Goal: Task Accomplishment & Management: Manage account settings

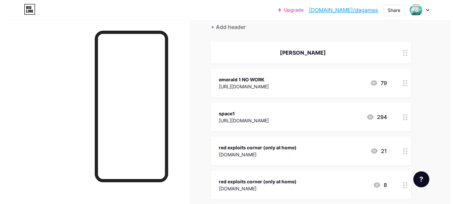
scroll to position [64, 0]
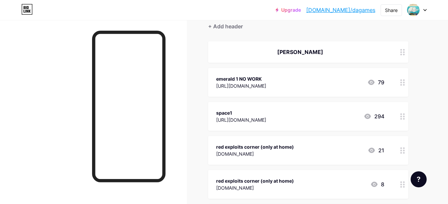
click at [402, 117] on icon at bounding box center [402, 116] width 5 height 6
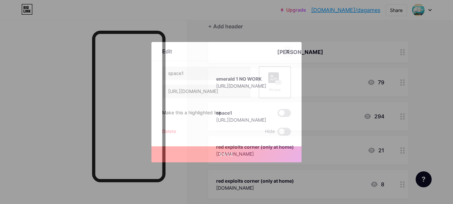
click at [286, 53] on icon at bounding box center [287, 51] width 5 height 5
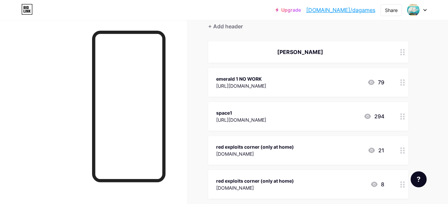
click at [385, 55] on div "[PERSON_NAME]" at bounding box center [308, 51] width 200 height 21
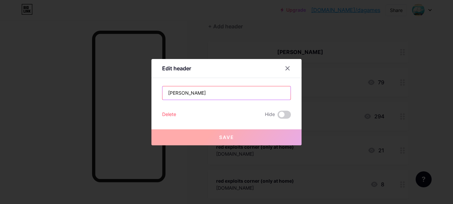
drag, startPoint x: 207, startPoint y: 90, endPoint x: 157, endPoint y: 89, distance: 50.0
click at [157, 89] on div "Edit header [PERSON_NAME] Hide Save" at bounding box center [226, 102] width 150 height 86
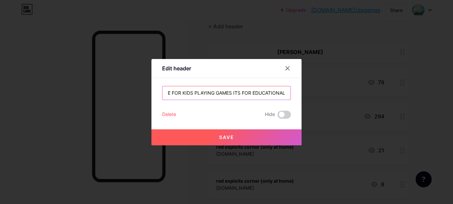
scroll to position [0, 94]
type input "THSI WEBSITE IS NOT HELD RESPONSIBLE FOR KIDS PLAYING GAMES ITS FOR EDUCATIONAL"
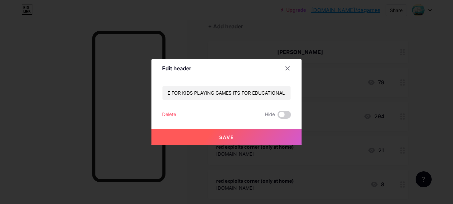
click at [216, 136] on button "Save" at bounding box center [226, 137] width 150 height 16
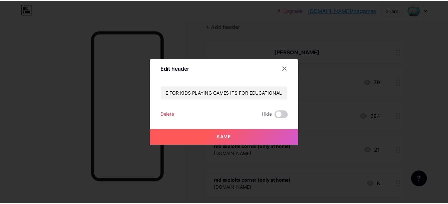
scroll to position [0, 0]
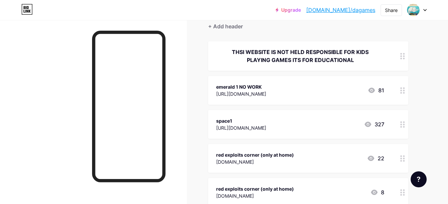
click at [230, 22] on div "+ Add header" at bounding box center [308, 22] width 200 height 16
click at [230, 26] on div "+ Add header" at bounding box center [225, 26] width 35 height 8
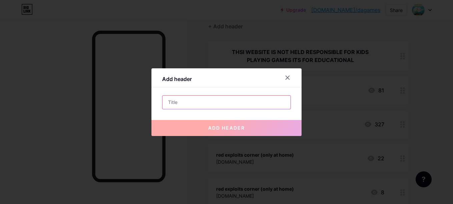
click at [193, 100] on input "text" at bounding box center [226, 102] width 128 height 13
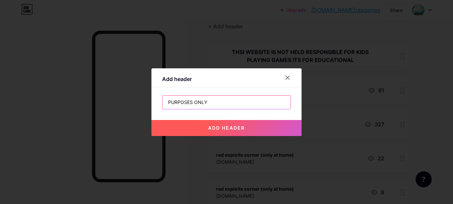
type input "PURPOSES ONLY"
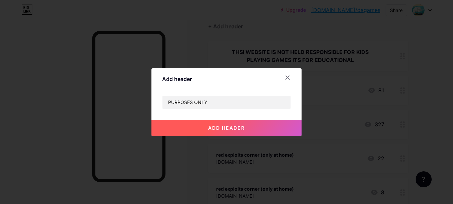
click at [195, 120] on button "add header" at bounding box center [226, 128] width 150 height 16
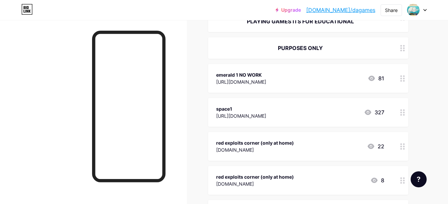
scroll to position [104, 0]
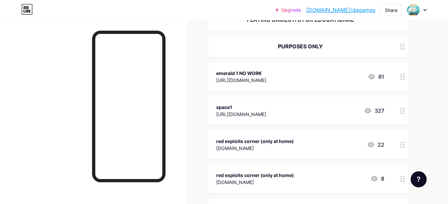
click at [387, 78] on div "emerald 1 NO WORK [URL][DOMAIN_NAME] 81" at bounding box center [308, 76] width 200 height 29
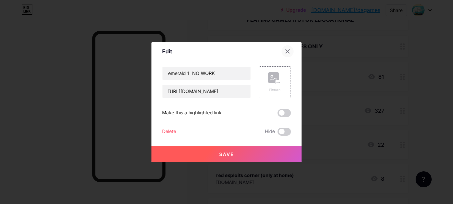
click at [286, 53] on icon at bounding box center [287, 51] width 5 height 5
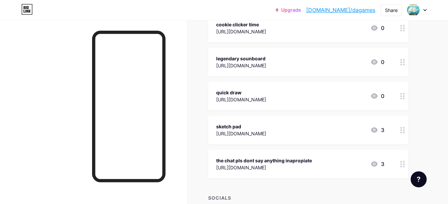
scroll to position [756, 0]
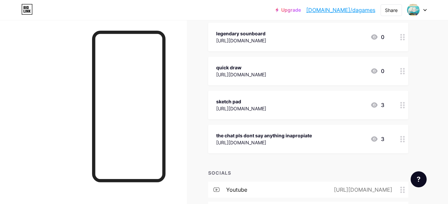
click at [394, 138] on div "the chat pls dont say anything inapropiate [URL][DOMAIN_NAME] 3" at bounding box center [308, 139] width 200 height 29
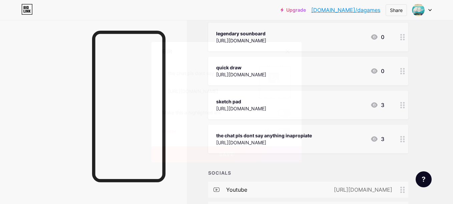
click at [172, 128] on div "Delete" at bounding box center [169, 132] width 14 height 8
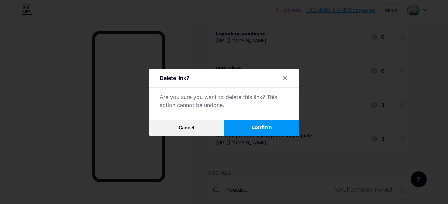
click at [245, 122] on button "Confirm" at bounding box center [261, 128] width 75 height 16
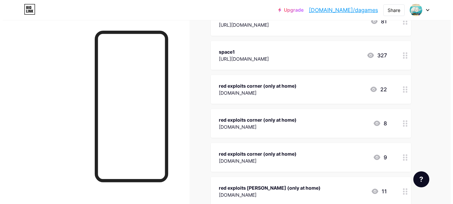
scroll to position [0, 0]
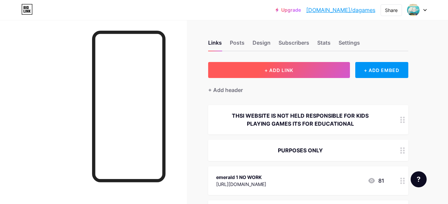
click at [280, 74] on button "+ ADD LINK" at bounding box center [279, 70] width 142 height 16
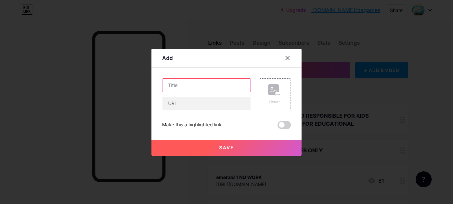
click at [201, 86] on input "text" at bounding box center [206, 85] width 88 height 13
type input "does work ajhs vault"
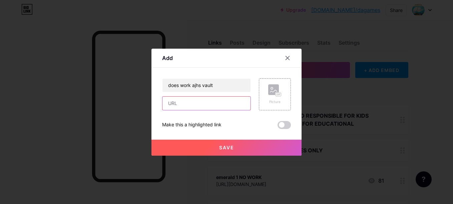
click at [204, 100] on input "text" at bounding box center [206, 103] width 88 height 13
paste input "[URL][DOMAIN_NAME]"
type input "[URL][DOMAIN_NAME]"
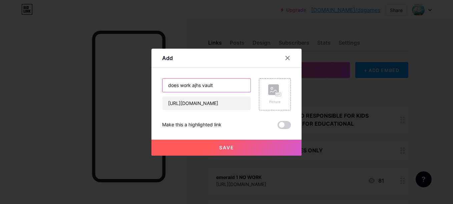
click at [230, 86] on input "does work ajhs vault" at bounding box center [206, 85] width 88 height 13
type input "does work ajhs vault (im sorry for space getting banned)"
click at [230, 142] on button "Save" at bounding box center [226, 148] width 150 height 16
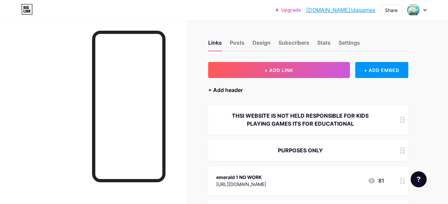
click at [230, 90] on div "+ Add header" at bounding box center [225, 90] width 35 height 8
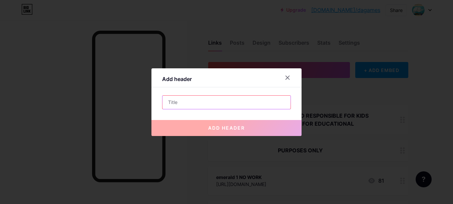
click at [216, 105] on input "text" at bounding box center [226, 102] width 128 height 13
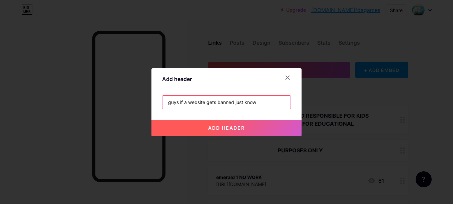
click at [261, 103] on input "guys if a website gets banned just know" at bounding box center [226, 102] width 128 height 13
type input "guys if a website gets banned just know theres 25 schools in the county"
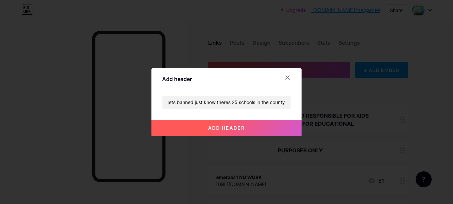
click at [265, 130] on button "add header" at bounding box center [226, 128] width 150 height 16
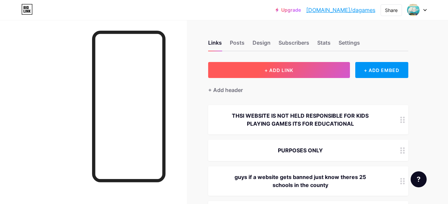
click at [316, 73] on button "+ ADD LINK" at bounding box center [279, 70] width 142 height 16
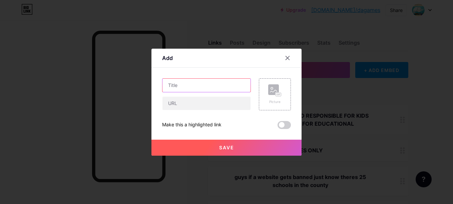
click at [216, 84] on input "text" at bounding box center [206, 85] width 88 height 13
click at [230, 86] on input "and if the website gets found on a chool" at bounding box center [206, 85] width 88 height 13
click at [244, 86] on input "and if the website gets found on a school" at bounding box center [206, 85] width 88 height 13
click at [247, 87] on input "and if the website gets found on a school" at bounding box center [206, 85] width 88 height 13
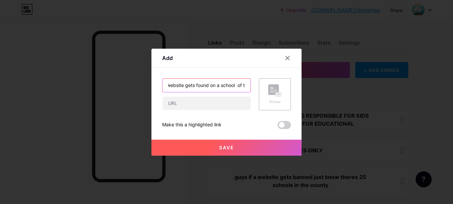
scroll to position [0, 0]
click at [244, 86] on input "and if the website gets found on a school of t" at bounding box center [206, 85] width 88 height 13
type input "and if the website gets found on a school i gets banned on the whole county sch…"
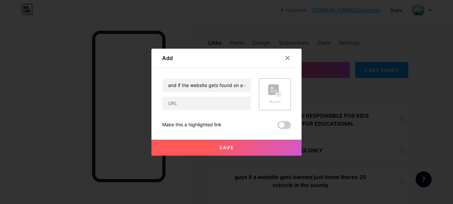
click at [236, 145] on button "Save" at bounding box center [226, 148] width 150 height 16
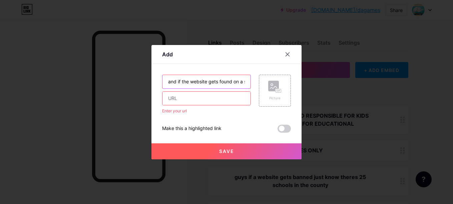
click at [236, 84] on input "and if the website gets found on a school i gets banned on the whole county sch…" at bounding box center [206, 81] width 88 height 13
drag, startPoint x: 245, startPoint y: 82, endPoint x: 167, endPoint y: 85, distance: 77.4
click at [167, 85] on input "and if the website gets found on a school i gets banned on the whole county sch…" at bounding box center [206, 81] width 88 height 13
click at [167, 83] on input "and if the website gets found on a school i gets banned on the whole county sch…" at bounding box center [206, 81] width 88 height 13
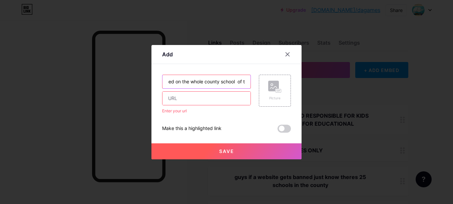
drag, startPoint x: 164, startPoint y: 81, endPoint x: 246, endPoint y: 82, distance: 82.3
click at [246, 82] on input "and if the website gets found on a school i gets banned on the whole county sch…" at bounding box center [206, 81] width 88 height 13
click at [197, 84] on input "and if the website gets found on a school i gets banned on the whole county sch…" at bounding box center [206, 81] width 88 height 13
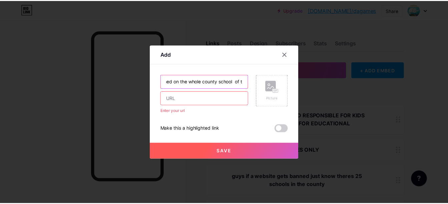
scroll to position [0, 0]
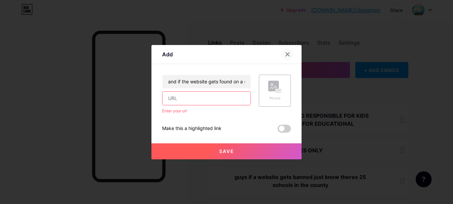
click at [290, 54] on div at bounding box center [287, 54] width 12 height 12
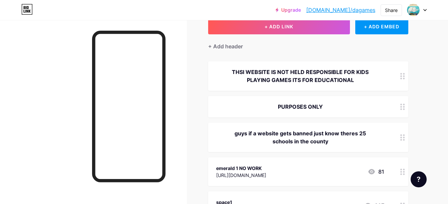
scroll to position [44, 0]
click at [399, 133] on div at bounding box center [402, 136] width 11 height 29
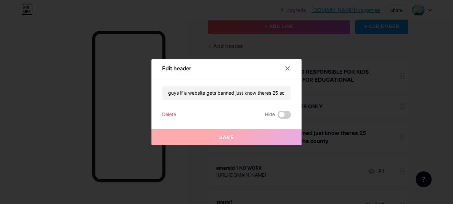
click at [168, 113] on div "Delete" at bounding box center [169, 115] width 14 height 8
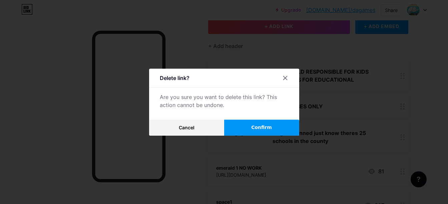
click at [261, 124] on button "Confirm" at bounding box center [261, 128] width 75 height 16
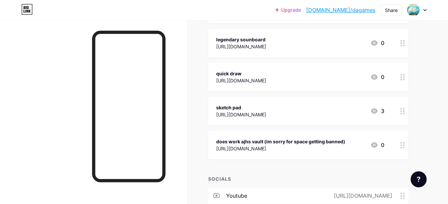
scroll to position [802, 0]
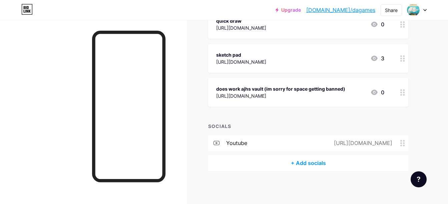
drag, startPoint x: 320, startPoint y: 94, endPoint x: 305, endPoint y: 54, distance: 42.7
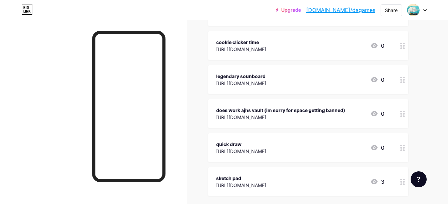
scroll to position [711, 0]
